Goal: Contribute content

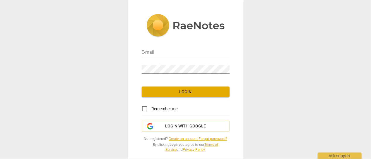
click at [163, 49] on input "email" at bounding box center [186, 53] width 88 height 8
type input "jenni"
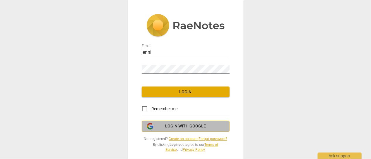
click at [183, 127] on span "Login with Google" at bounding box center [185, 126] width 41 height 6
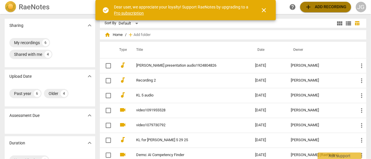
click at [322, 5] on span "add Add recording" at bounding box center [325, 7] width 42 height 7
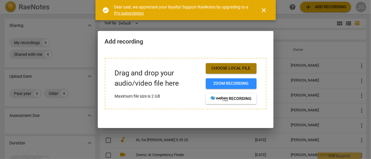
click at [229, 70] on span "Choose local file" at bounding box center [230, 69] width 41 height 6
click at [263, 9] on span "close" at bounding box center [263, 10] width 7 height 7
